Goal: Transaction & Acquisition: Subscribe to service/newsletter

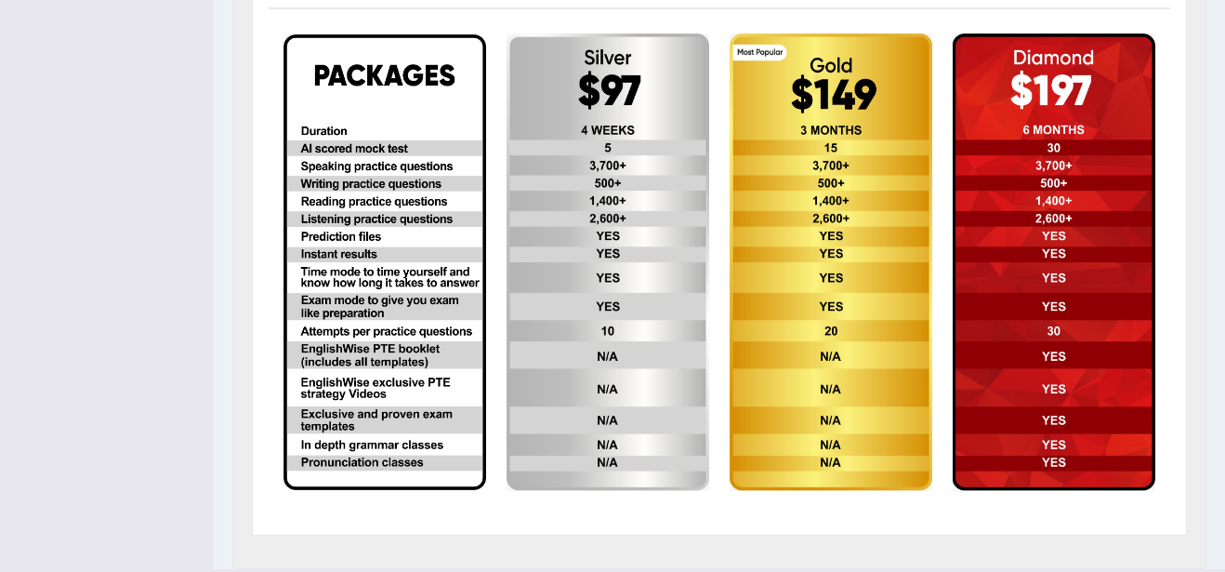
scroll to position [446, 0]
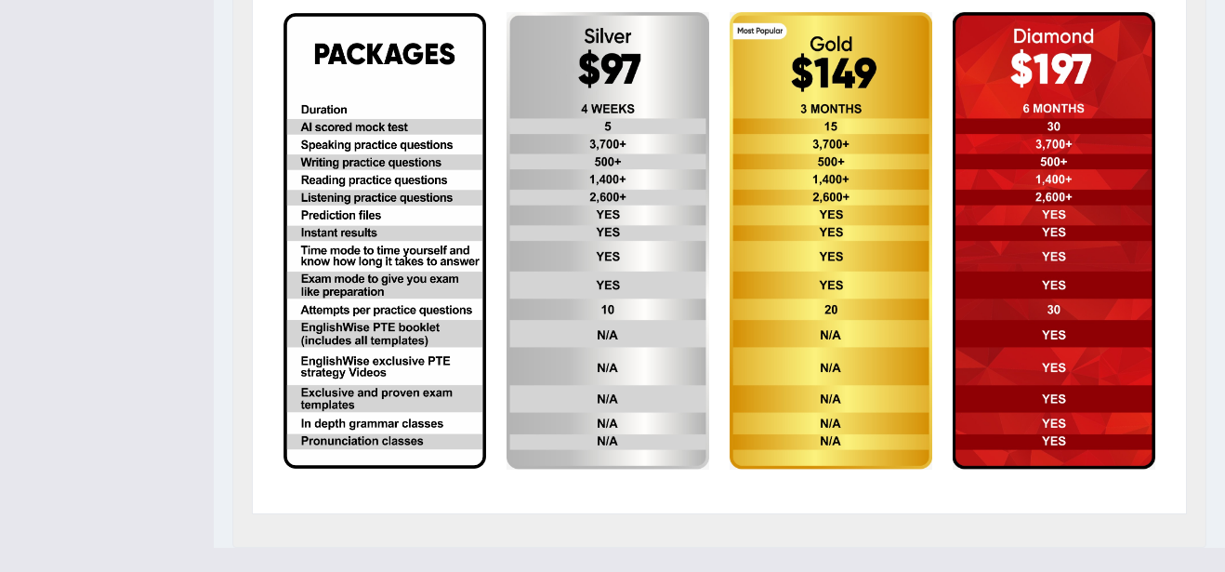
click at [1062, 341] on img at bounding box center [1054, 240] width 203 height 457
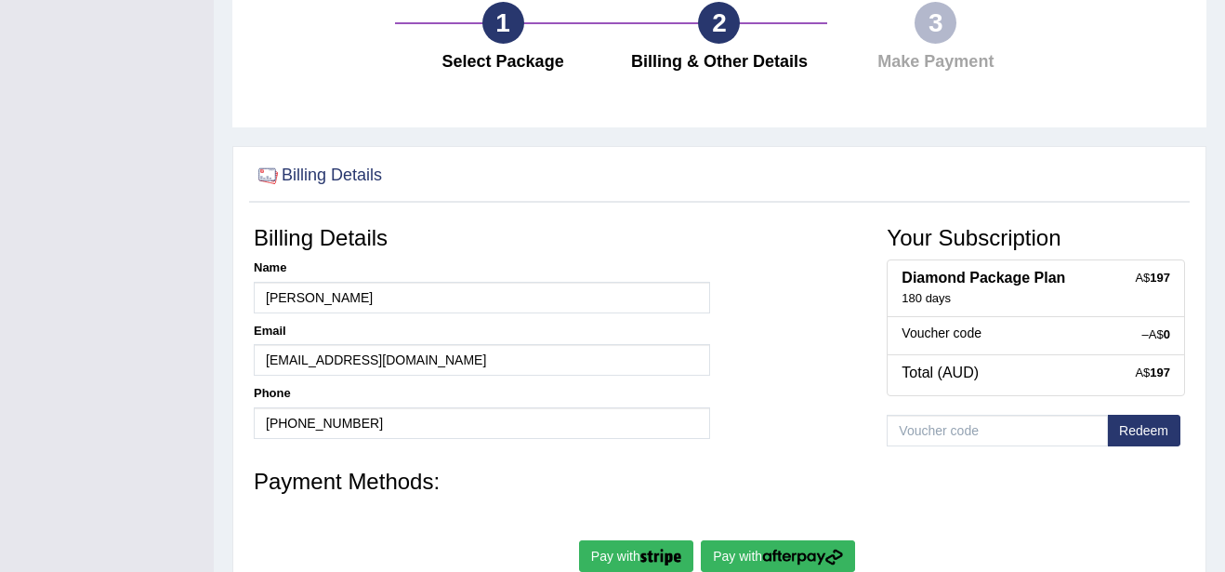
scroll to position [149, 0]
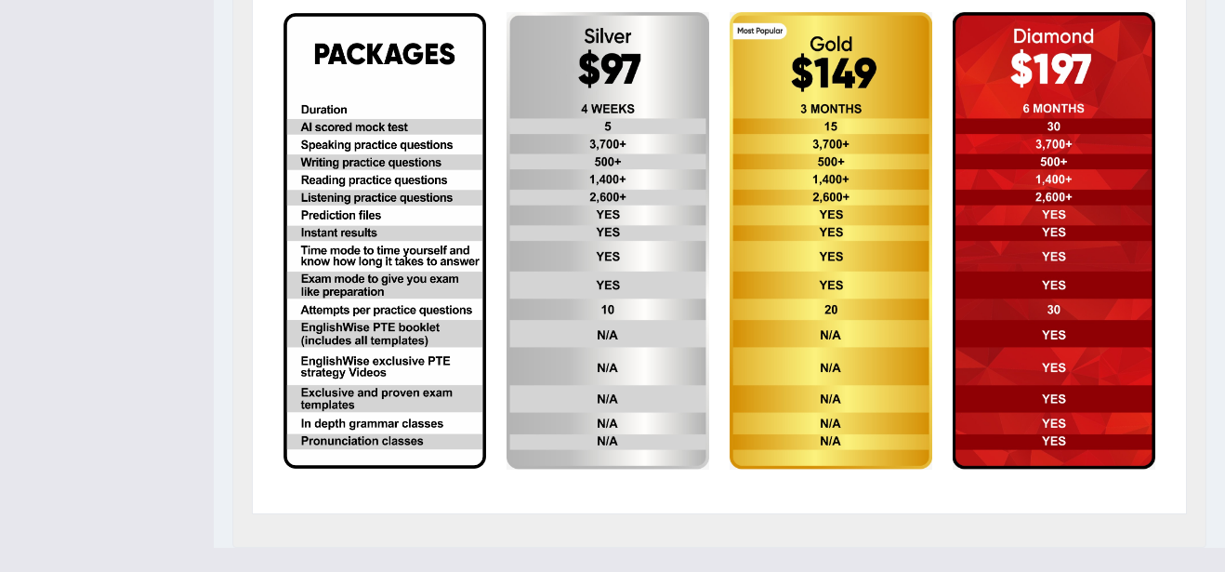
scroll to position [446, 0]
click at [1087, 159] on img at bounding box center [1054, 240] width 203 height 457
